Goal: Find specific page/section: Find specific page/section

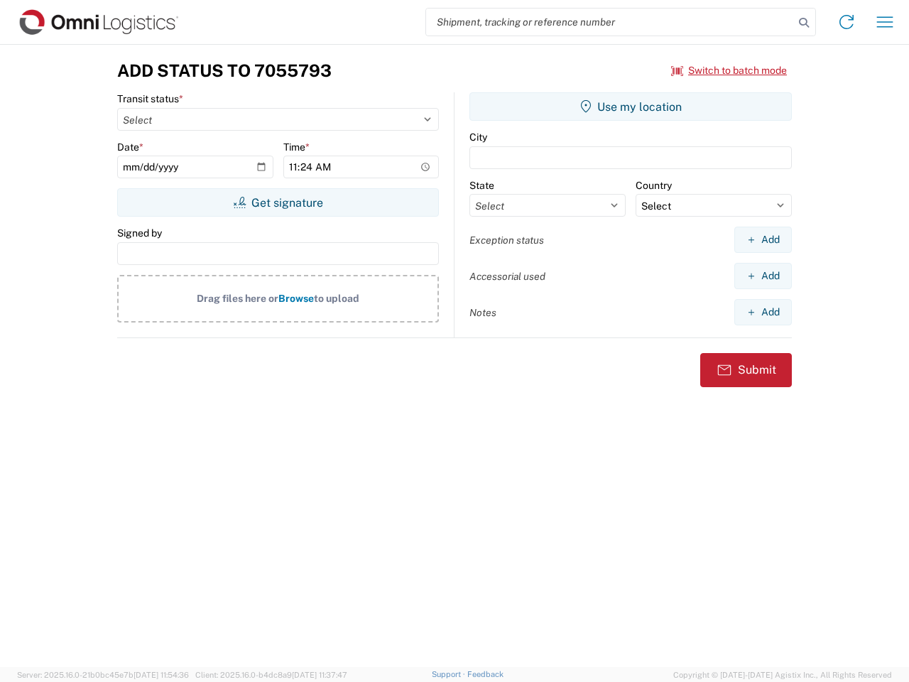
click at [610, 22] on input "search" at bounding box center [610, 22] width 368 height 27
click at [804, 23] on icon at bounding box center [804, 23] width 20 height 20
click at [847, 22] on icon at bounding box center [846, 22] width 23 height 23
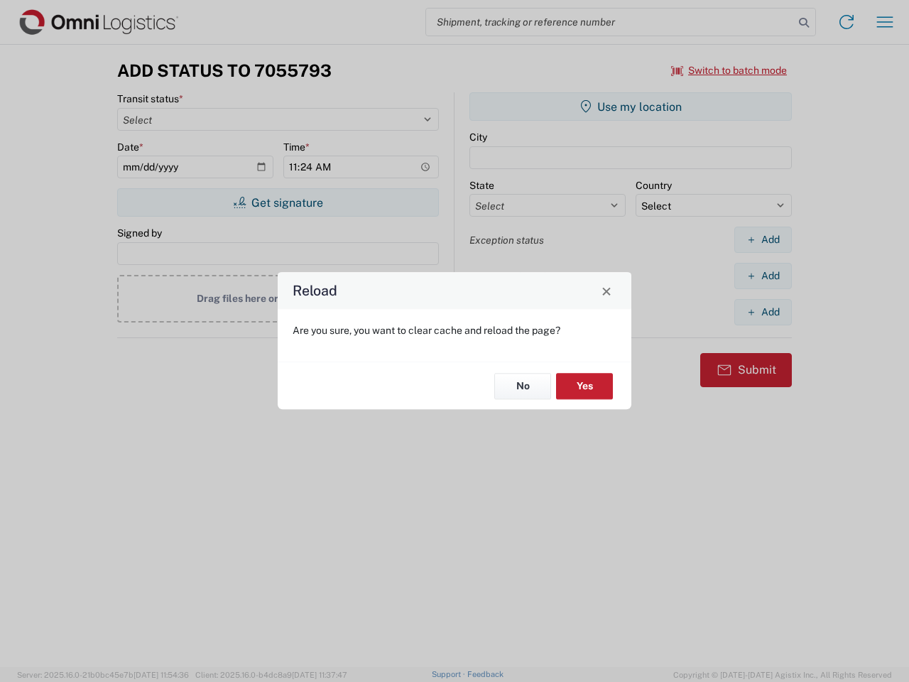
click at [885, 22] on div "Reload Are you sure, you want to clear cache and reload the page? No Yes" at bounding box center [454, 341] width 909 height 682
click at [730, 70] on div "Reload Are you sure, you want to clear cache and reload the page? No Yes" at bounding box center [454, 341] width 909 height 682
click at [278, 202] on div "Reload Are you sure, you want to clear cache and reload the page? No Yes" at bounding box center [454, 341] width 909 height 682
click at [631, 107] on div "Reload Are you sure, you want to clear cache and reload the page? No Yes" at bounding box center [454, 341] width 909 height 682
click at [763, 239] on div "Reload Are you sure, you want to clear cache and reload the page? No Yes" at bounding box center [454, 341] width 909 height 682
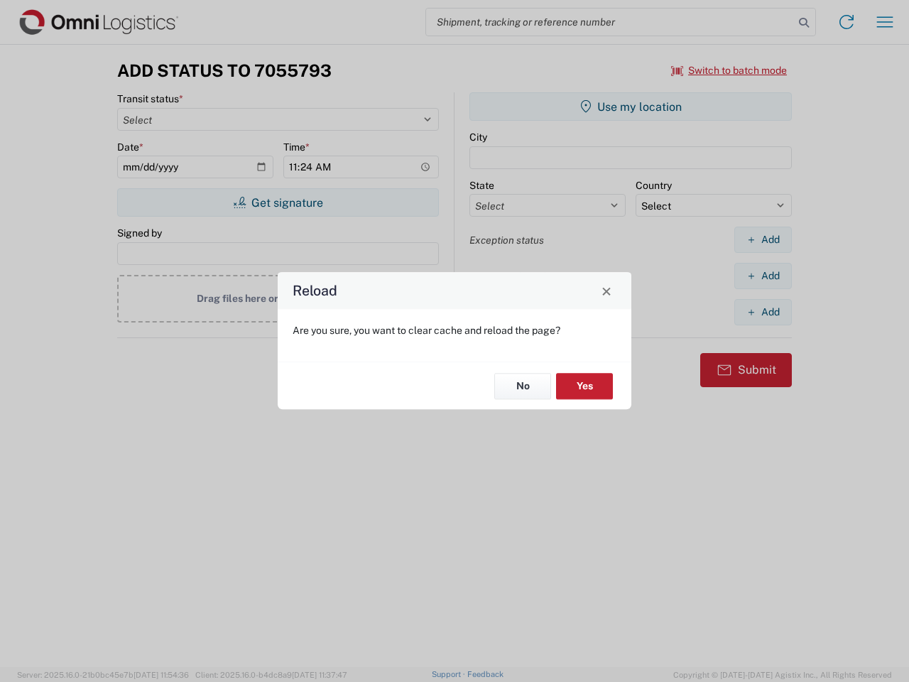
click at [763, 276] on div "Reload Are you sure, you want to clear cache and reload the page? No Yes" at bounding box center [454, 341] width 909 height 682
